Goal: Task Accomplishment & Management: Complete application form

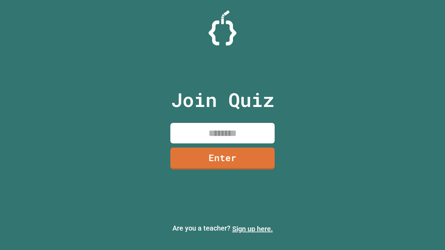
click at [252, 229] on link "Sign up here." at bounding box center [252, 229] width 41 height 8
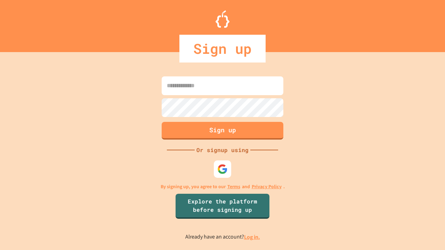
click at [252, 237] on link "Log in." at bounding box center [252, 237] width 16 height 7
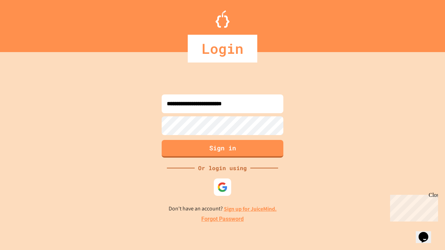
type input "**********"
